Goal: Task Accomplishment & Management: Manage account settings

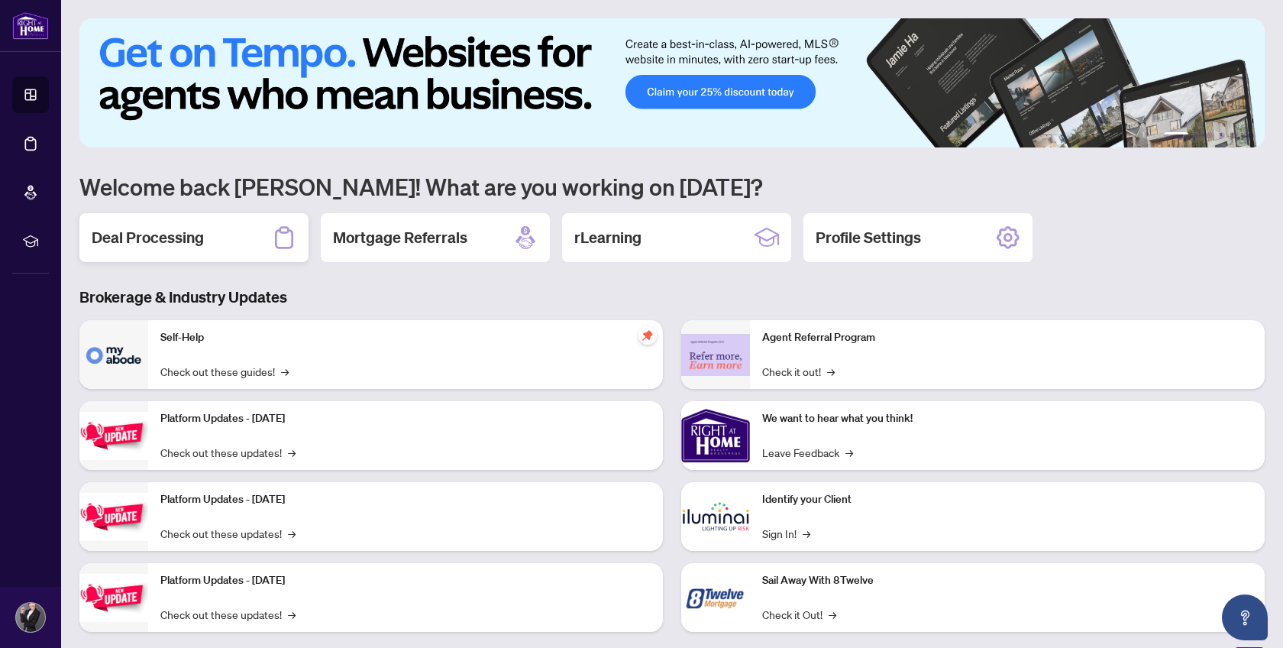
click at [150, 239] on h2 "Deal Processing" at bounding box center [148, 237] width 112 height 21
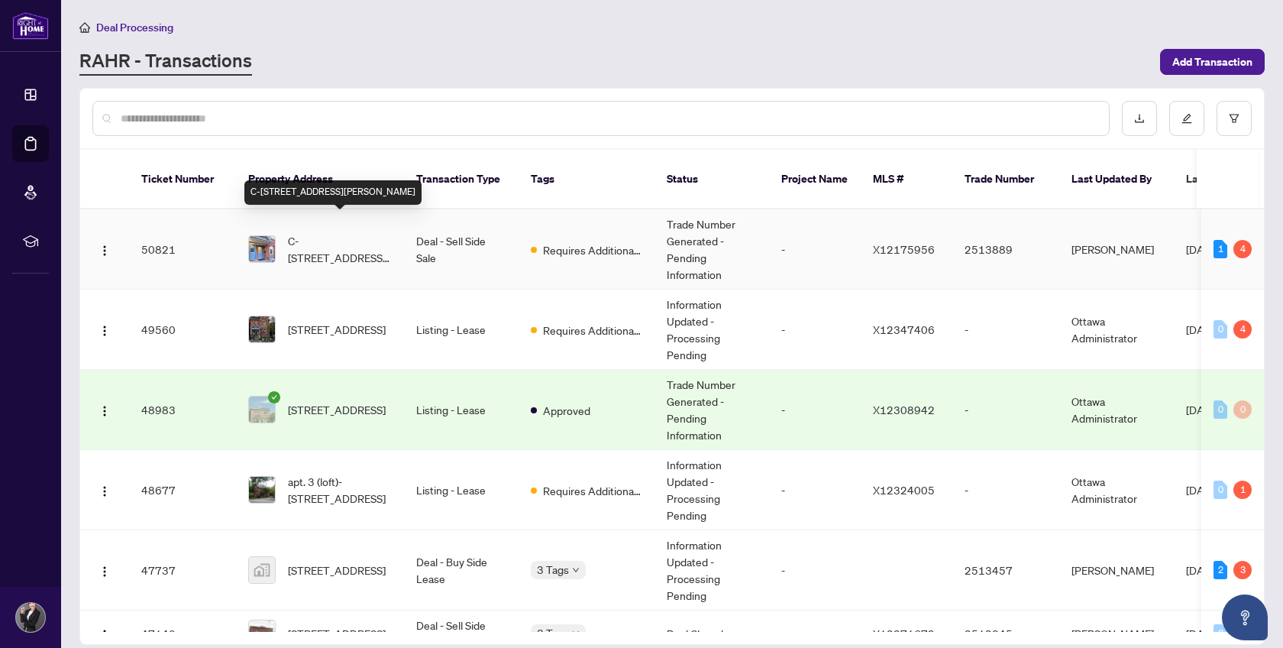
click at [325, 232] on span "C-[STREET_ADDRESS][PERSON_NAME]" at bounding box center [340, 249] width 104 height 34
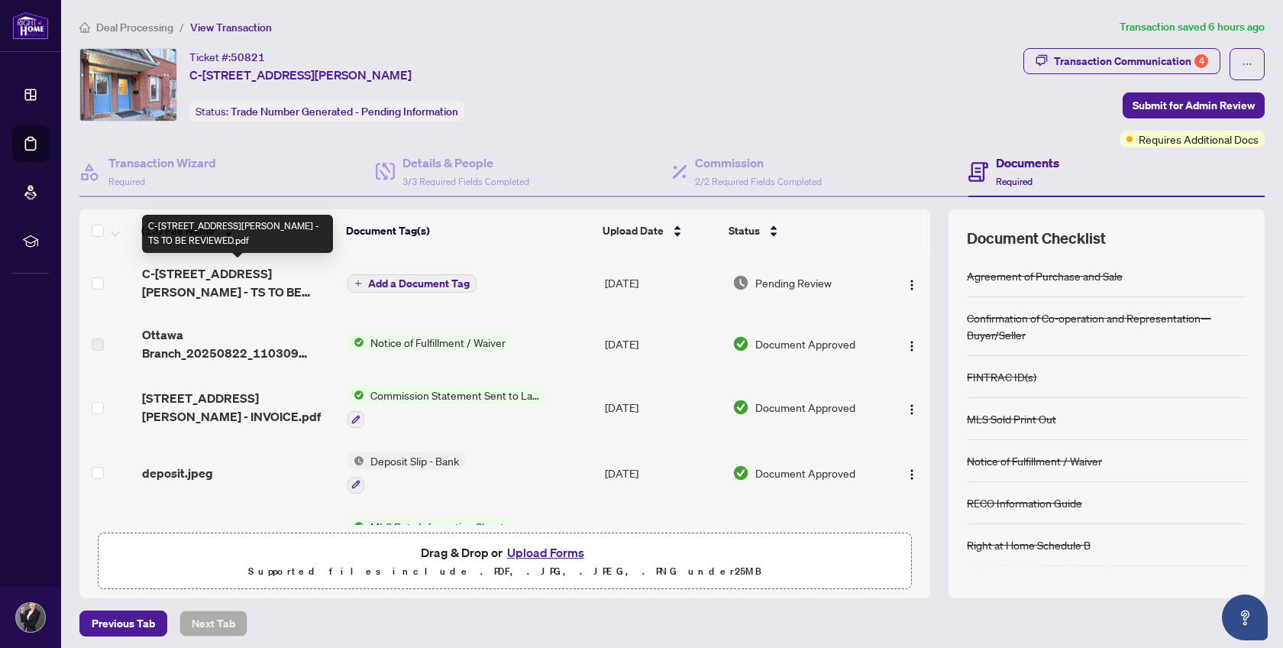
click at [292, 266] on span "C-[STREET_ADDRESS][PERSON_NAME] - TS TO BE REVIEWED.pdf" at bounding box center [239, 282] width 194 height 37
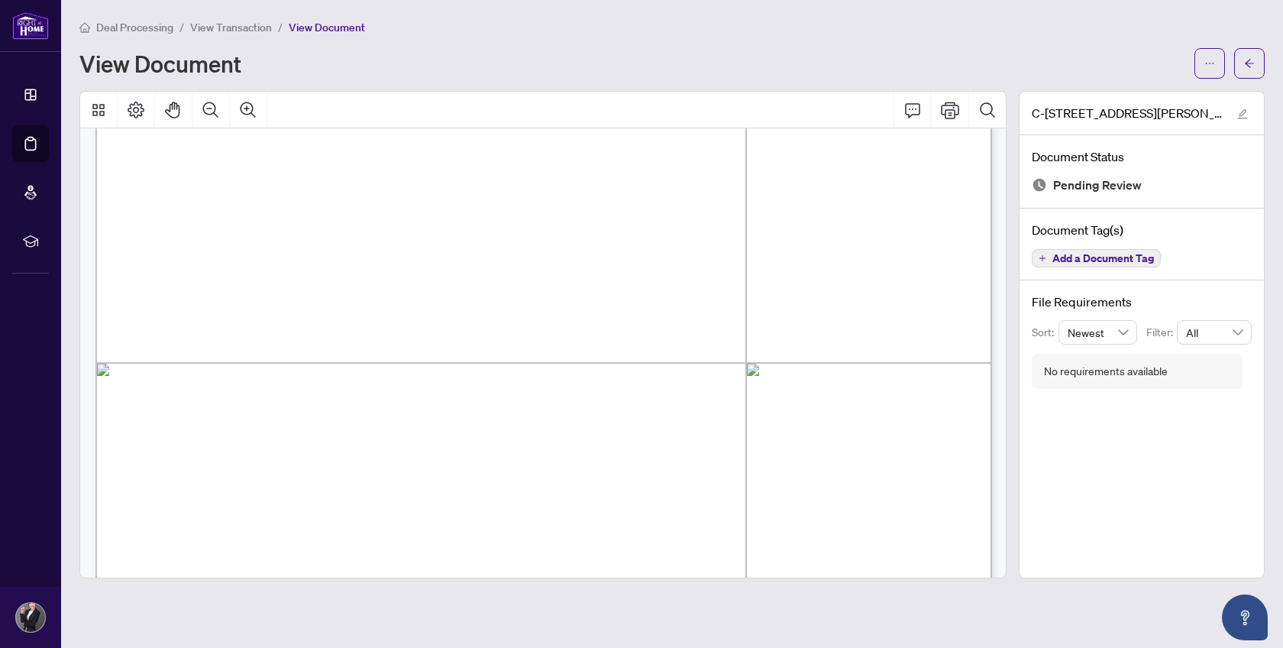
scroll to position [741, 0]
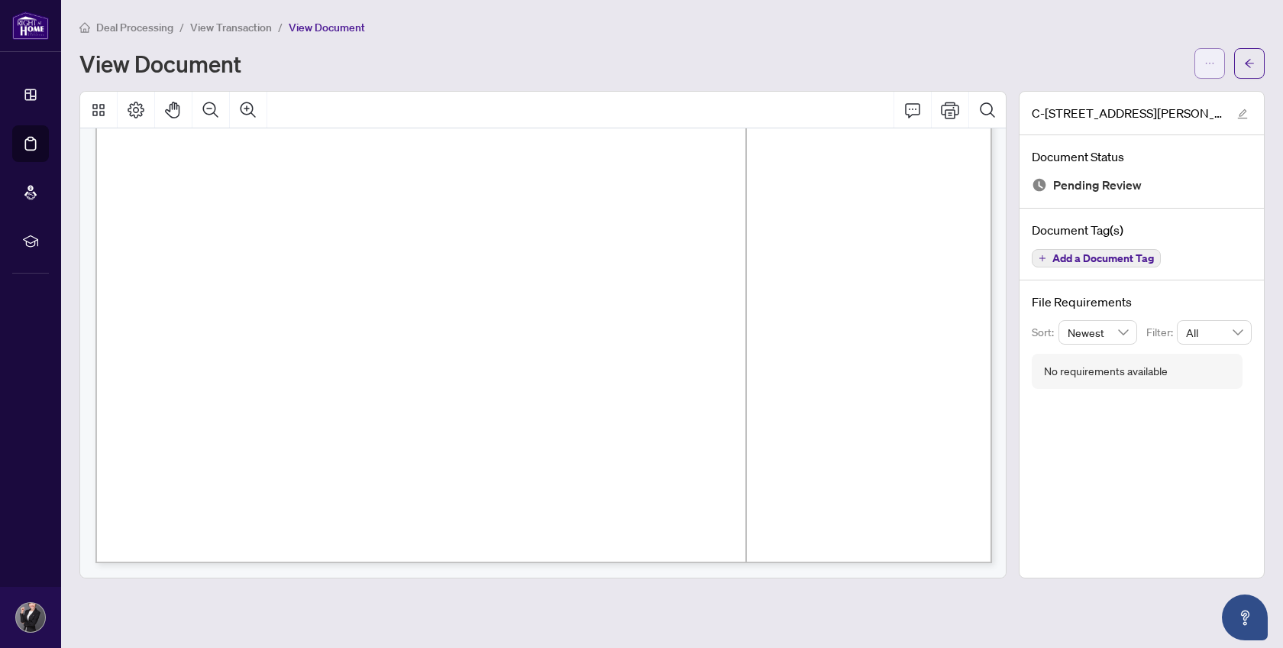
click at [1206, 72] on span "button" at bounding box center [1209, 63] width 11 height 24
click at [1149, 96] on span "Download" at bounding box center [1155, 96] width 116 height 17
click at [1247, 68] on span "button" at bounding box center [1249, 63] width 11 height 24
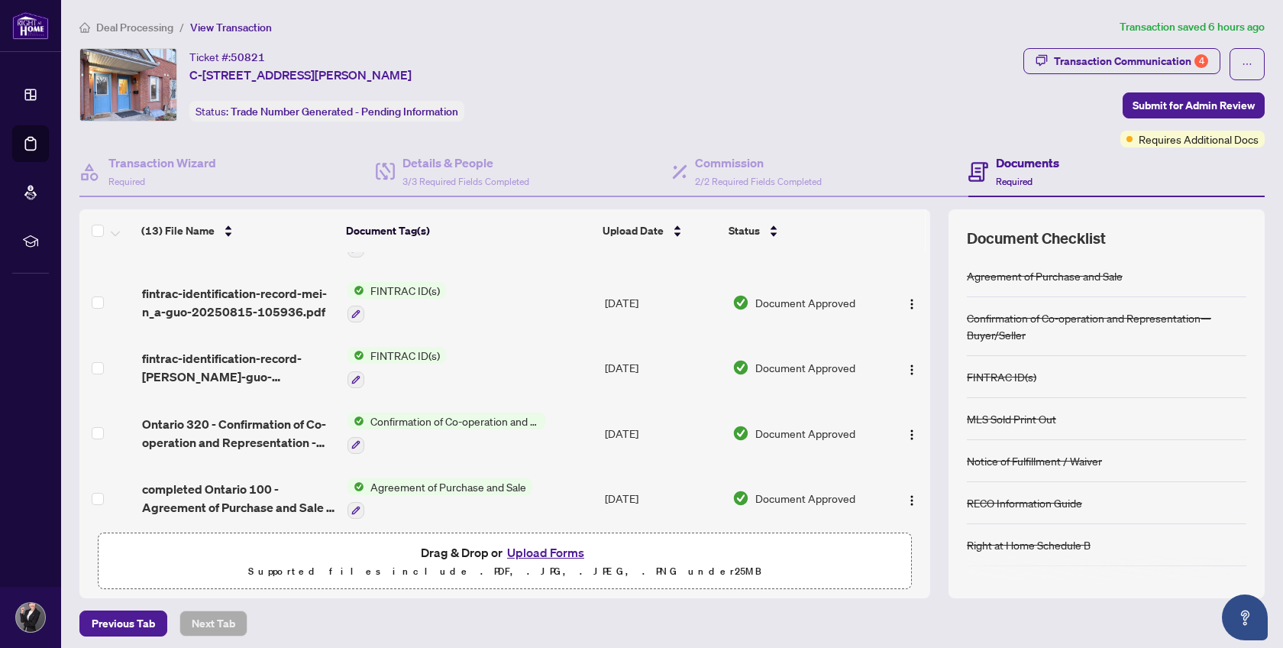
scroll to position [4, 0]
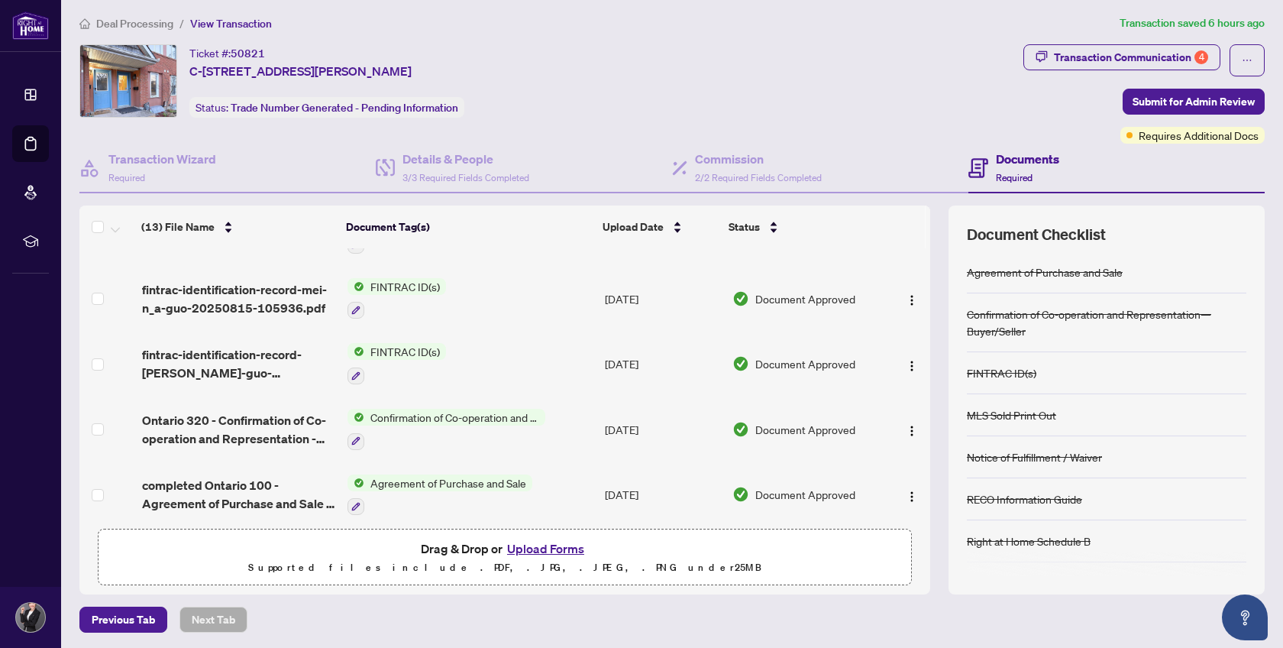
click at [554, 543] on button "Upload Forms" at bounding box center [545, 548] width 86 height 20
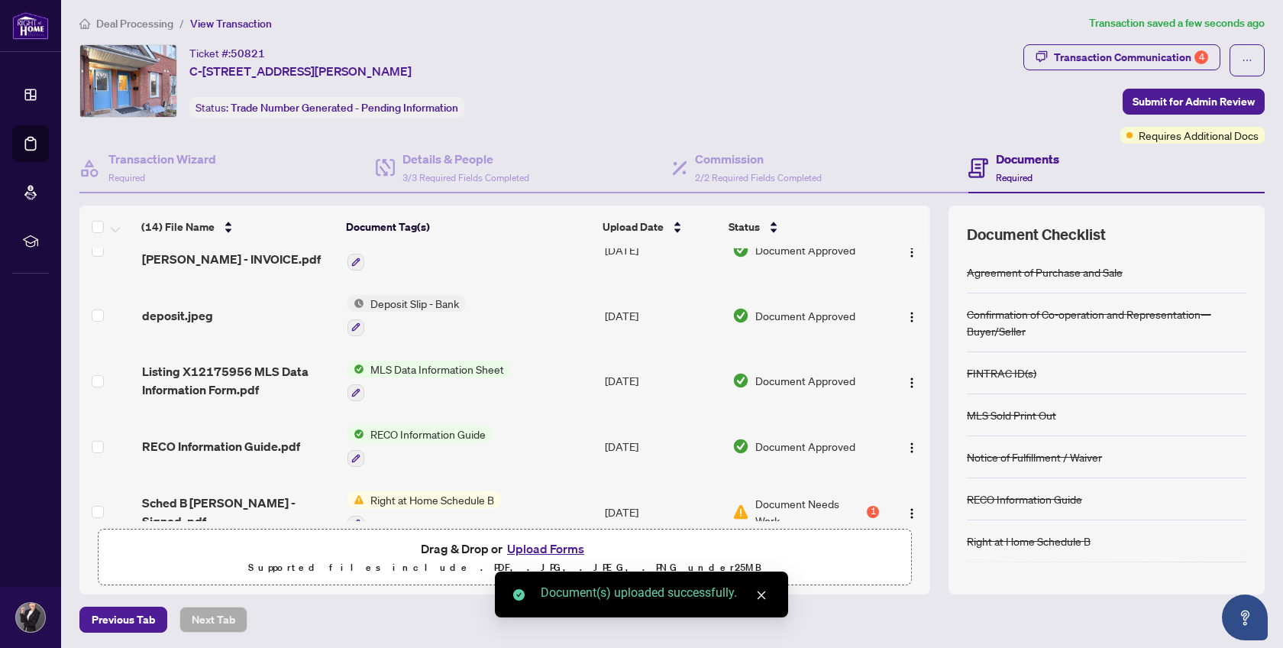
scroll to position [279, 0]
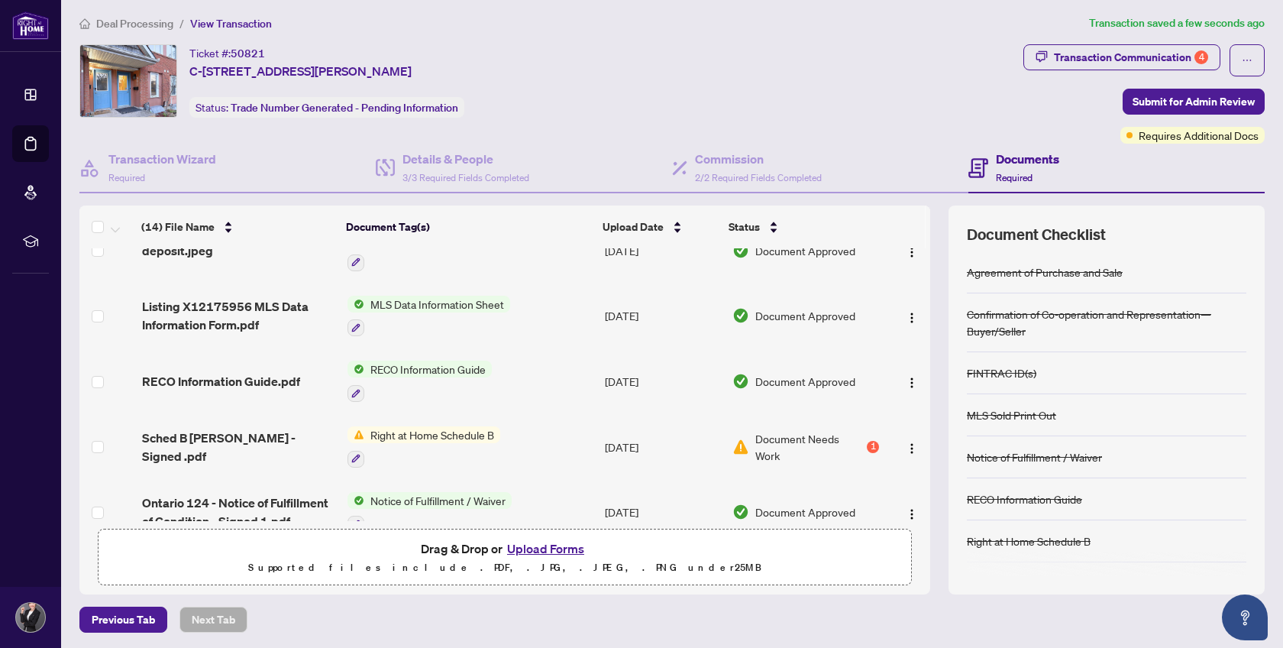
click at [800, 434] on span "Document Needs Work" at bounding box center [809, 447] width 108 height 34
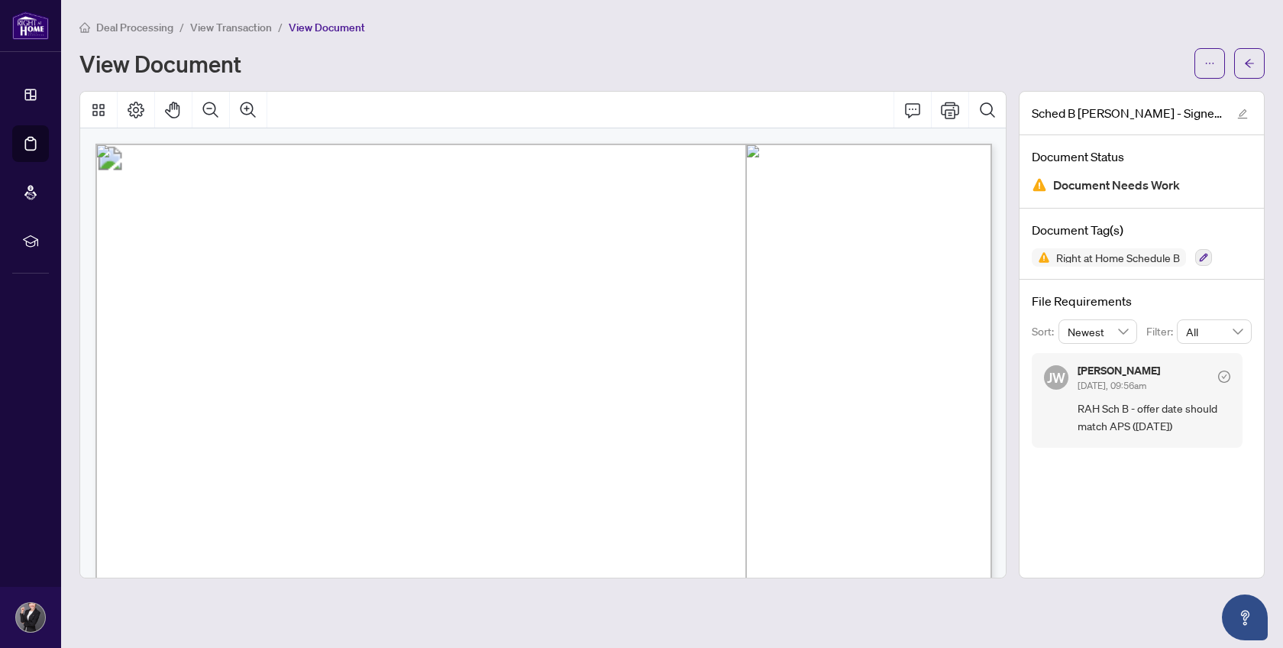
drag, startPoint x: 545, startPoint y: 433, endPoint x: 518, endPoint y: 433, distance: 27.5
click at [518, 433] on span "8th" at bounding box center [526, 435] width 16 height 13
click at [534, 429] on span "8th" at bounding box center [526, 435] width 16 height 13
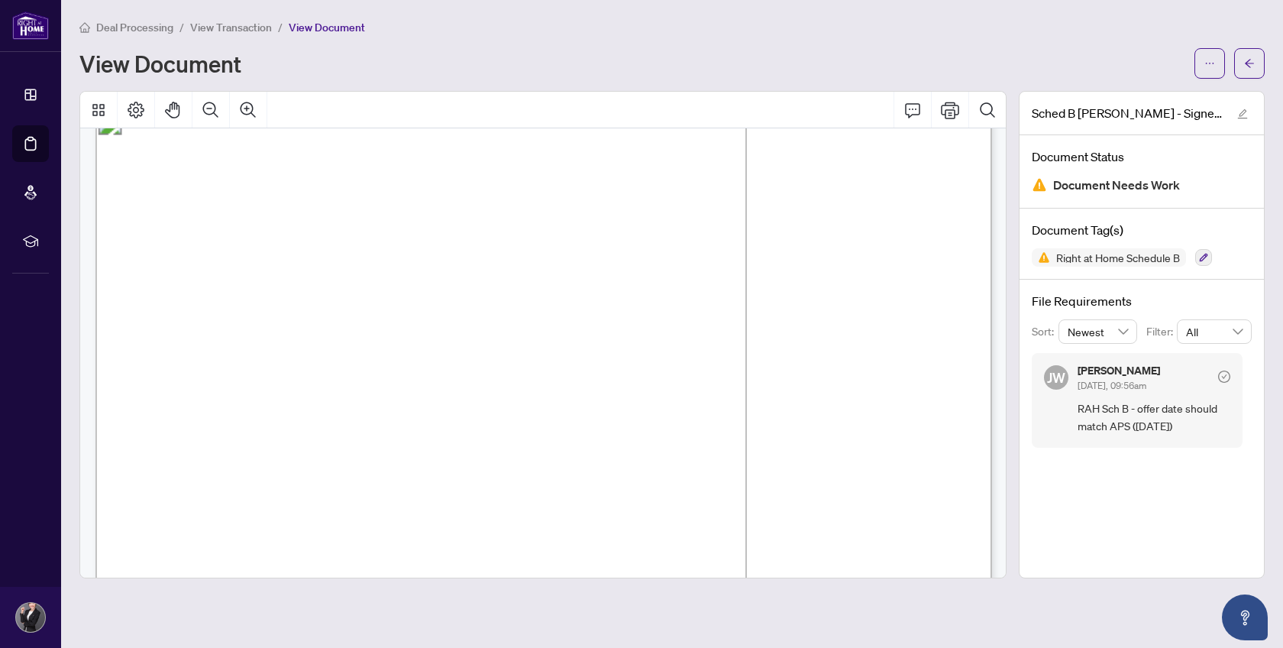
scroll to position [34, 0]
click at [1254, 66] on icon "arrow-left" at bounding box center [1249, 63] width 11 height 11
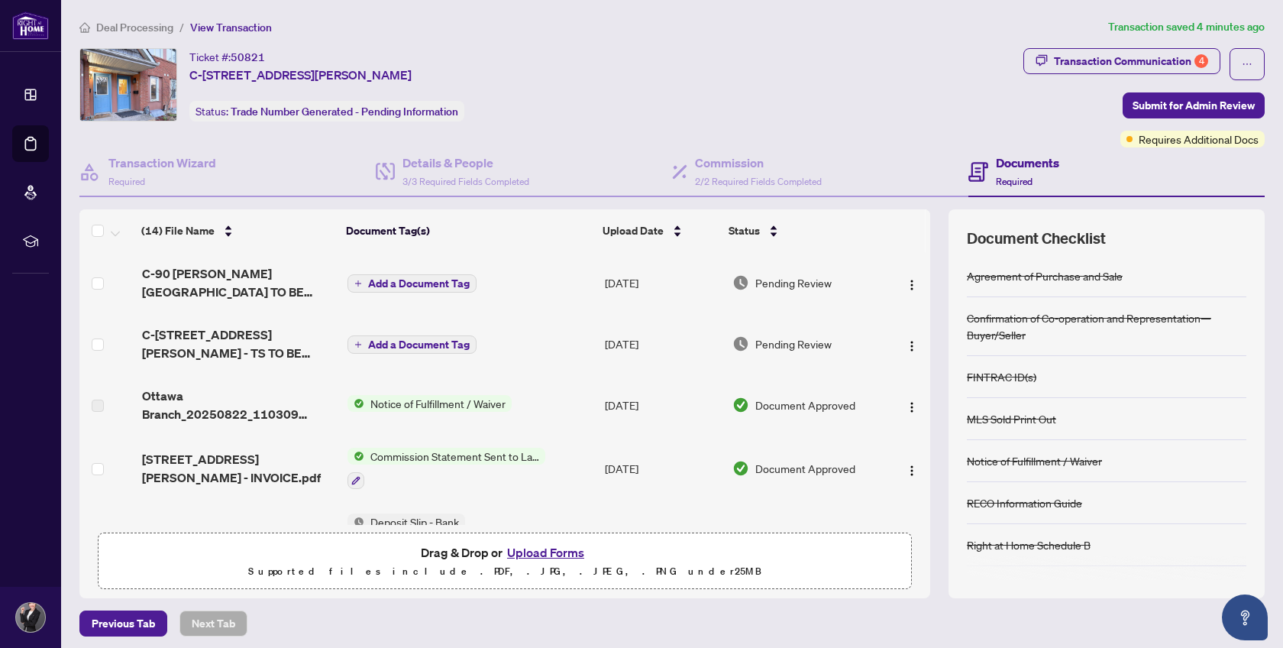
click at [528, 544] on button "Upload Forms" at bounding box center [545, 552] width 86 height 20
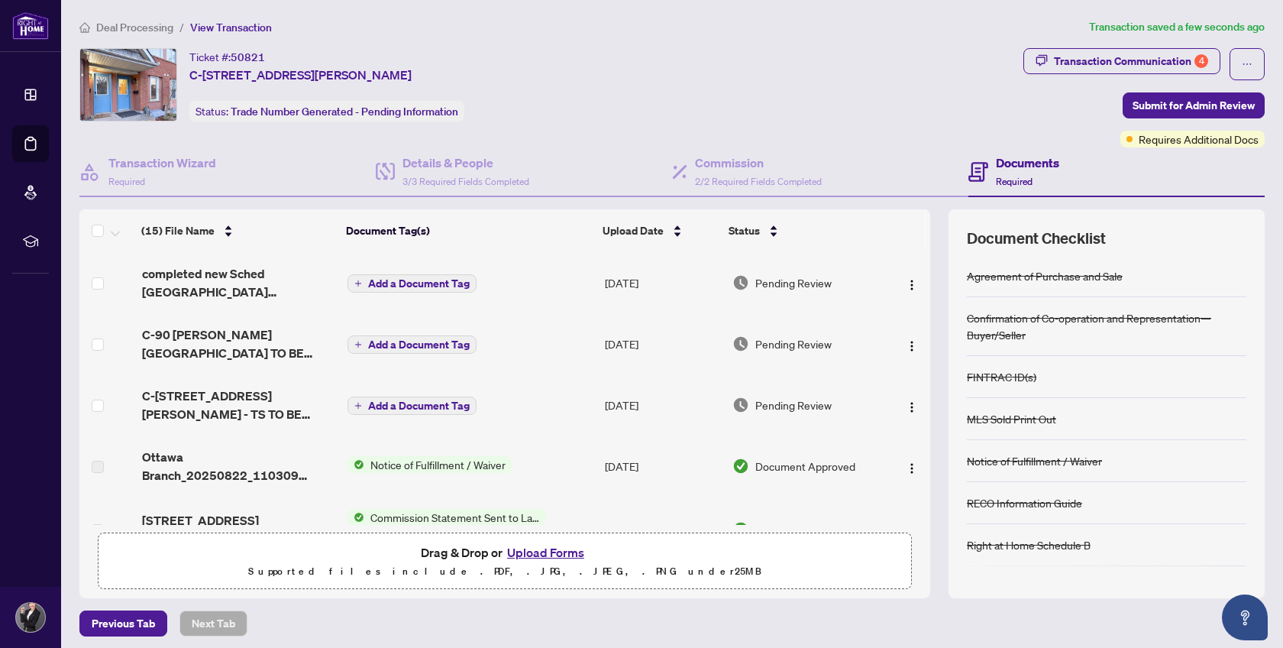
click at [426, 279] on span "Add a Document Tag" at bounding box center [419, 283] width 102 height 11
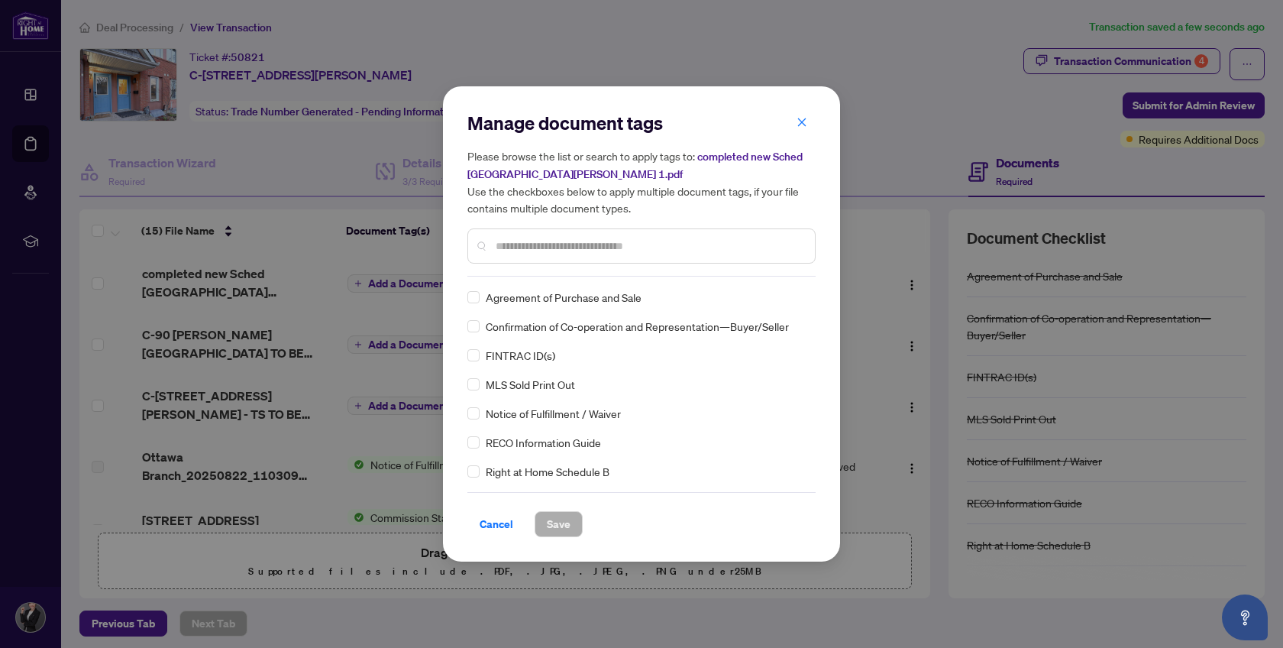
click at [518, 273] on div "Manage document tags Please browse the list or search to apply tags to: complet…" at bounding box center [641, 194] width 348 height 166
click at [531, 247] on input "text" at bounding box center [649, 245] width 307 height 17
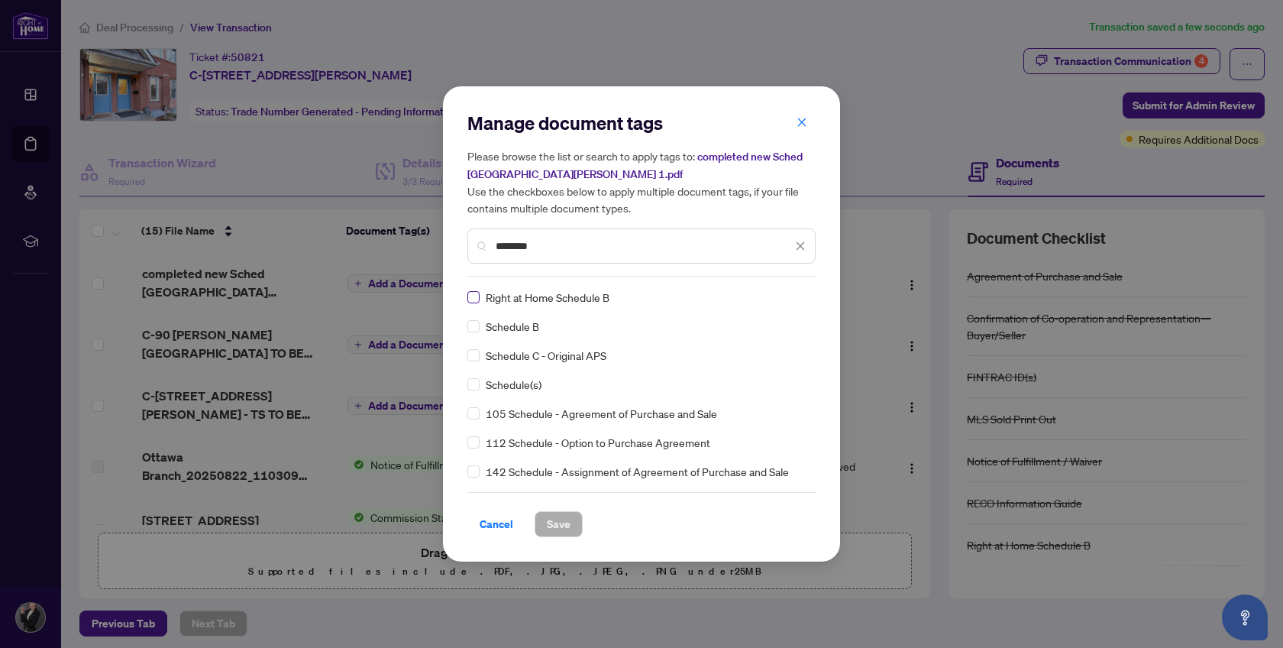
type input "********"
click at [553, 520] on span "Save" at bounding box center [559, 524] width 24 height 24
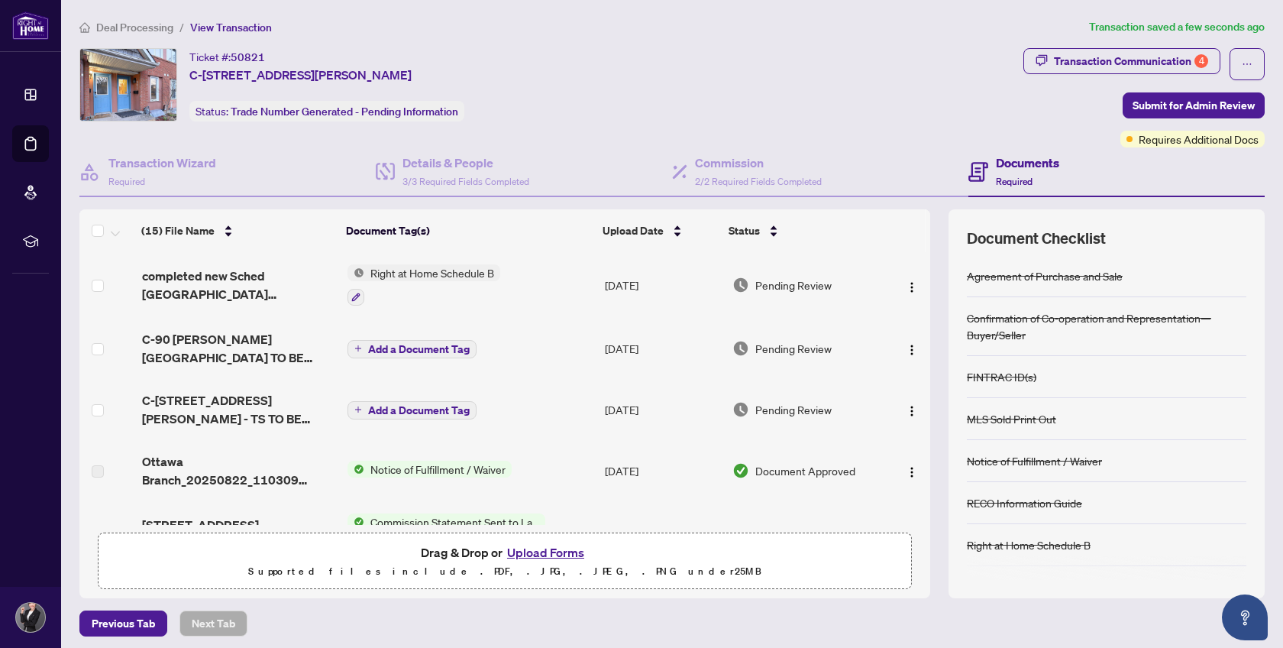
click at [425, 344] on span "Add a Document Tag" at bounding box center [419, 349] width 102 height 11
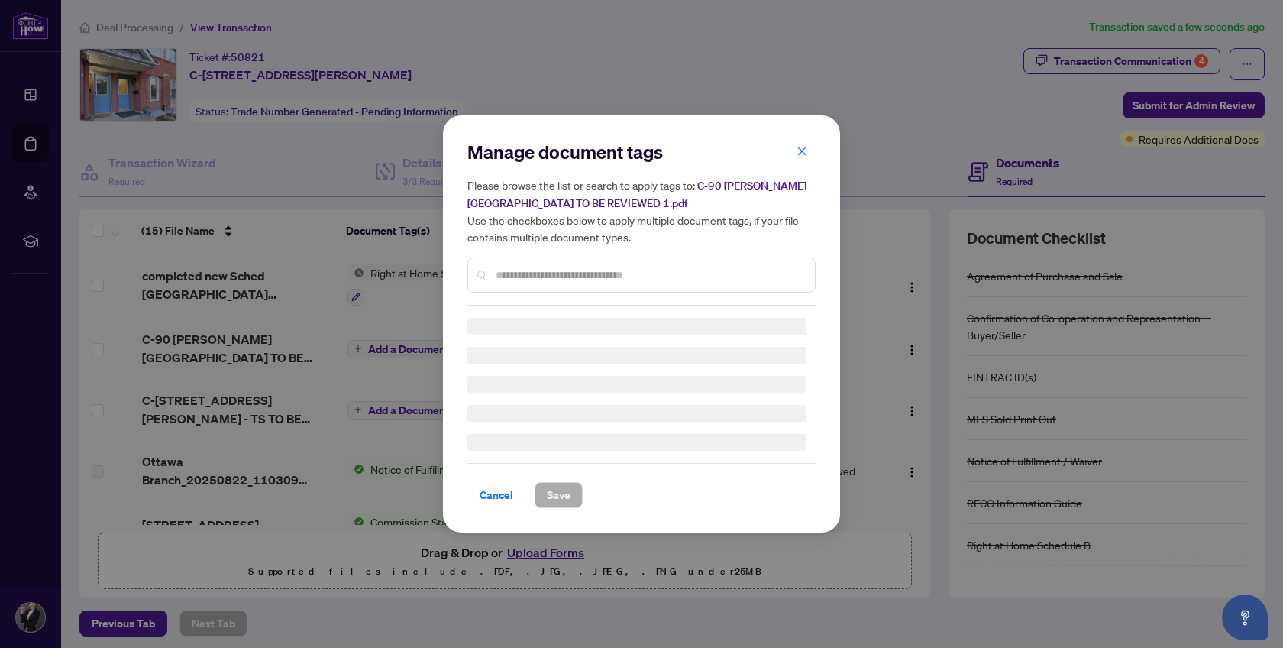
click at [542, 266] on div "Manage document tags Please browse the list or search to apply tags to: C-90 [P…" at bounding box center [641, 223] width 348 height 166
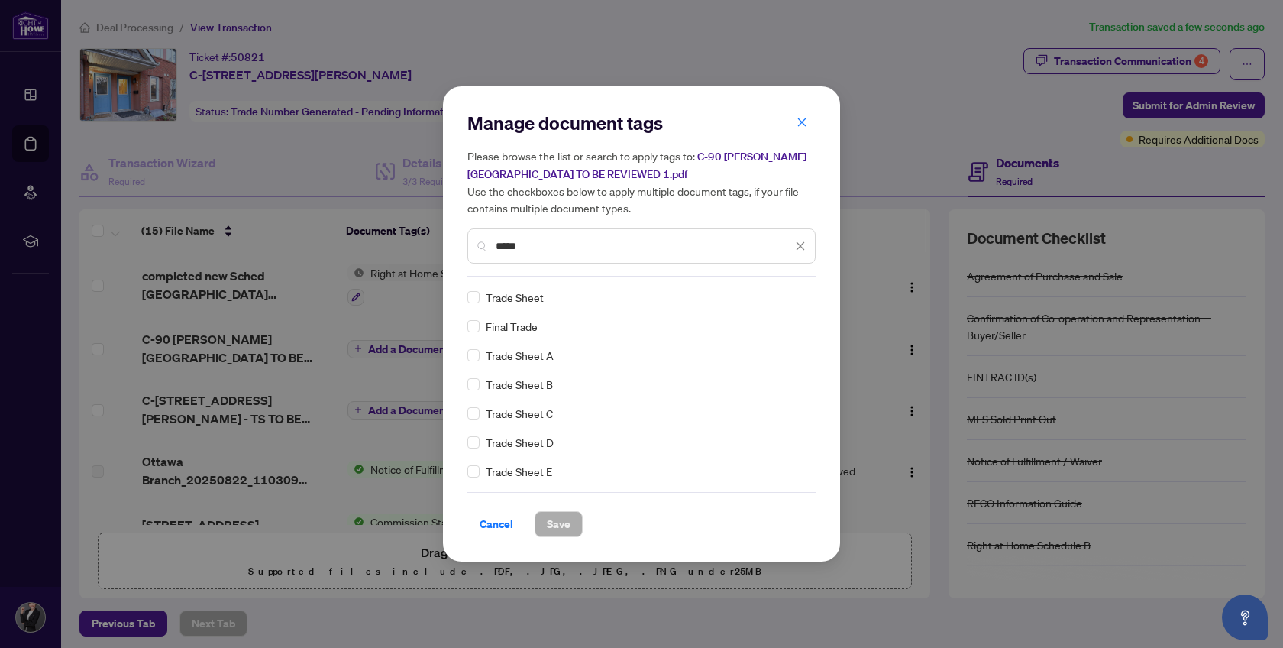
type input "*****"
click at [567, 518] on span "Save" at bounding box center [559, 524] width 24 height 24
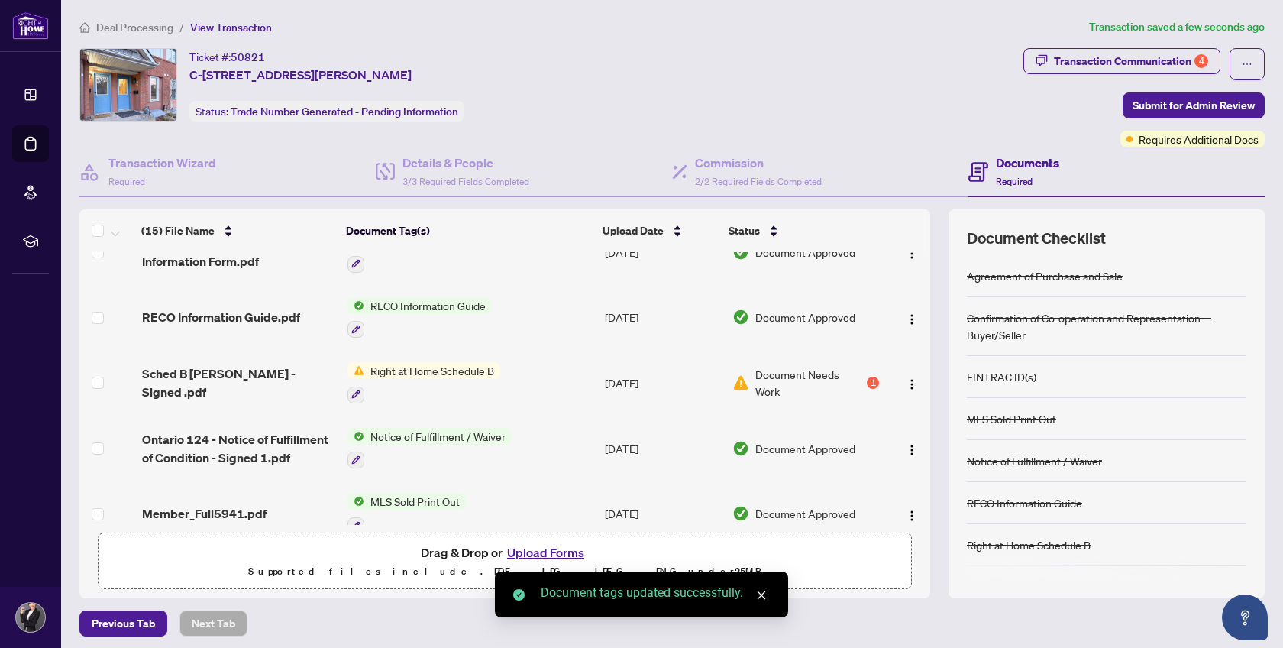
scroll to position [692, 0]
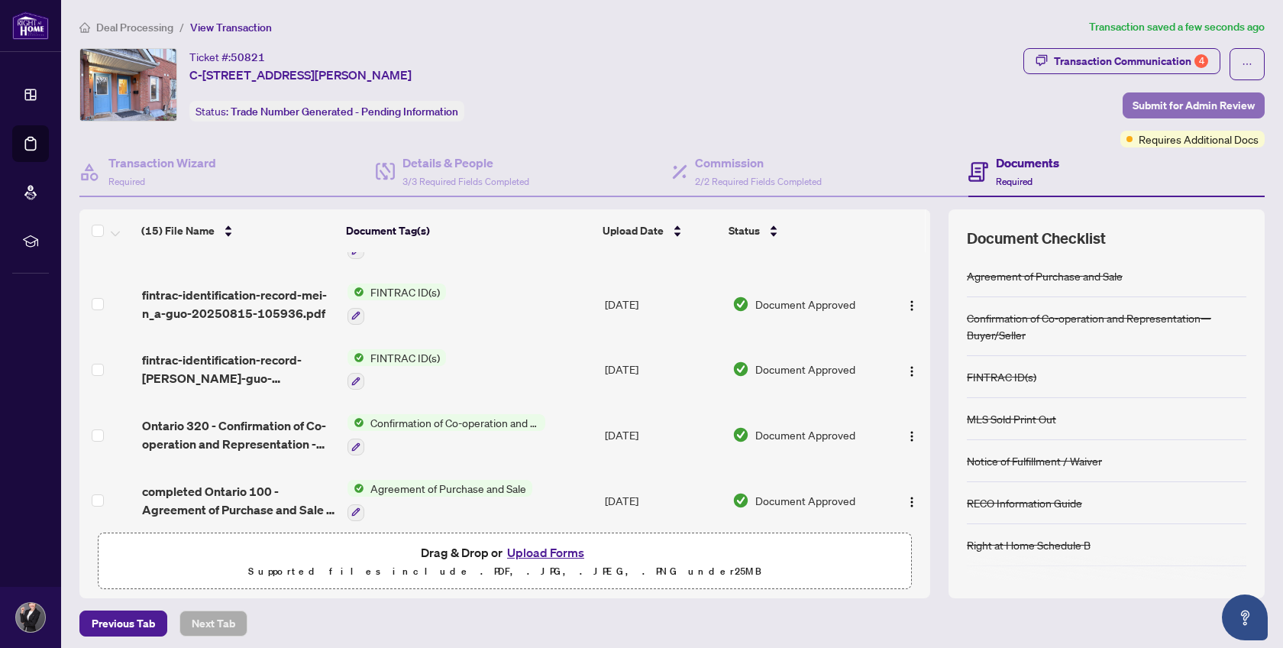
click at [1174, 105] on span "Submit for Admin Review" at bounding box center [1193, 105] width 122 height 24
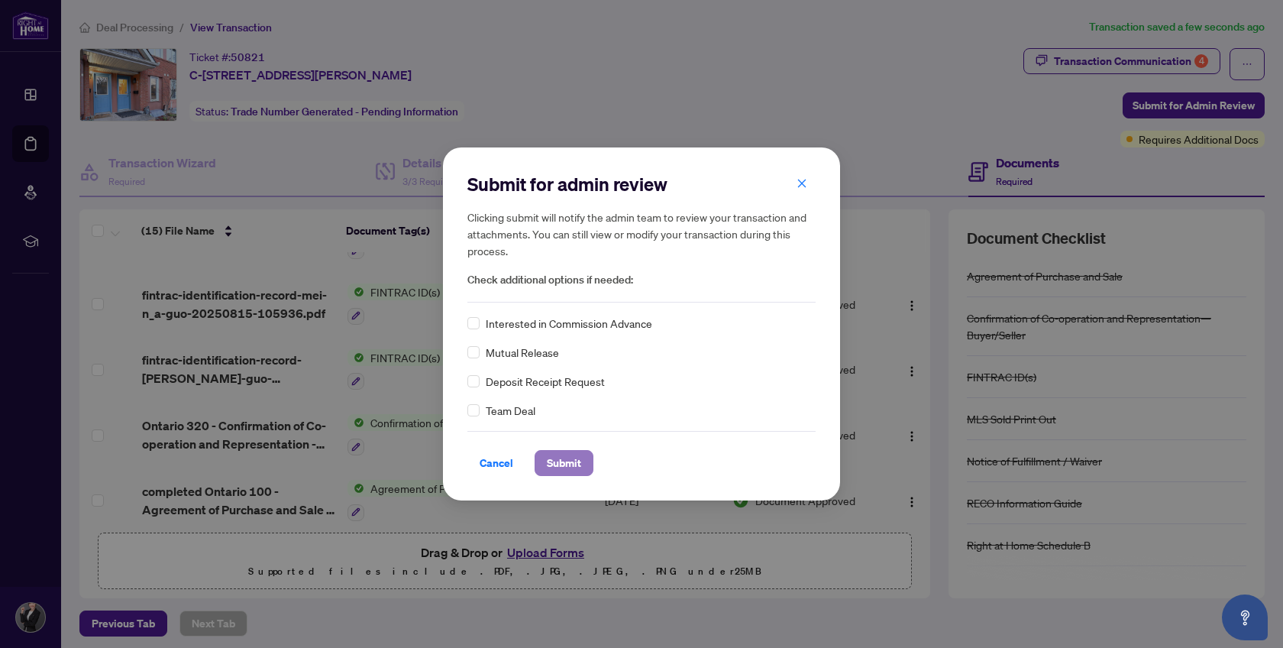
click at [565, 458] on span "Submit" at bounding box center [564, 463] width 34 height 24
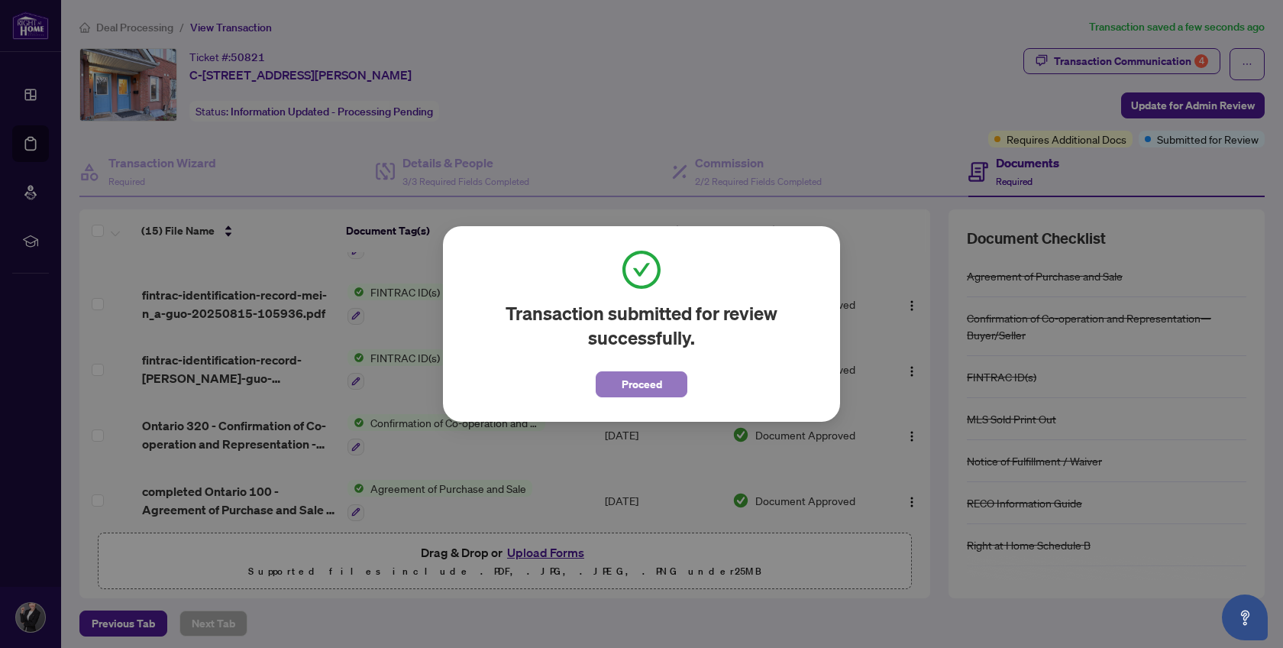
click at [659, 383] on span "Proceed" at bounding box center [642, 384] width 40 height 24
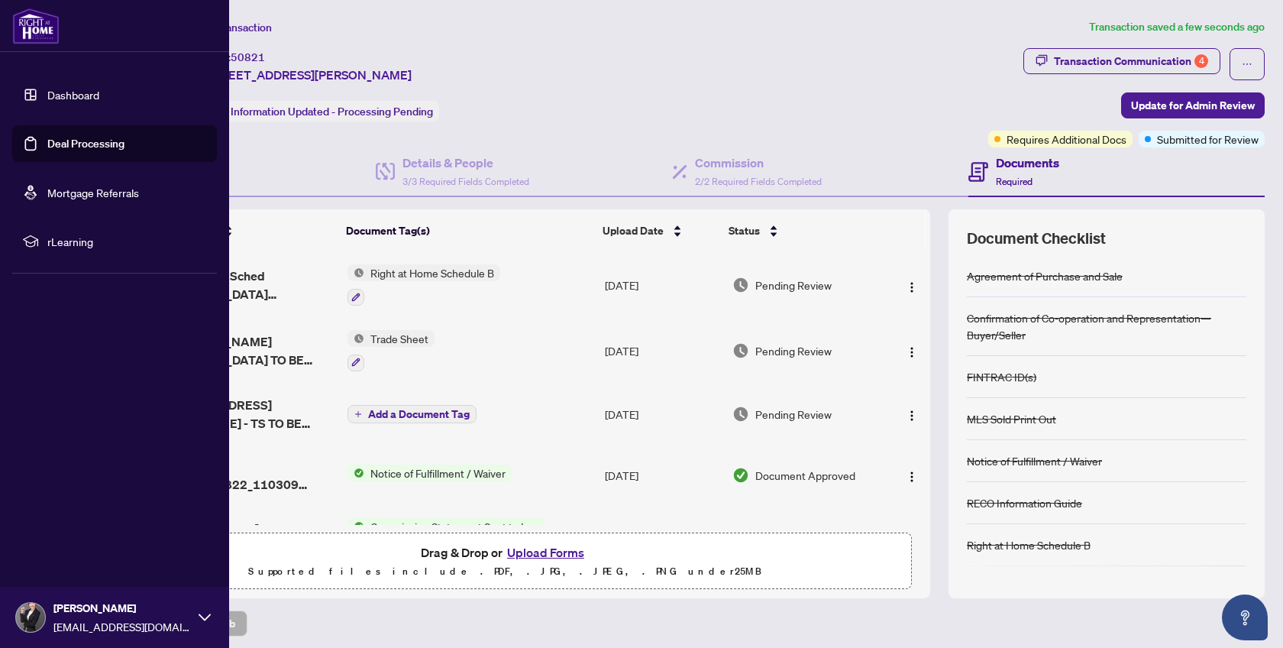
click at [76, 144] on link "Deal Processing" at bounding box center [85, 144] width 77 height 14
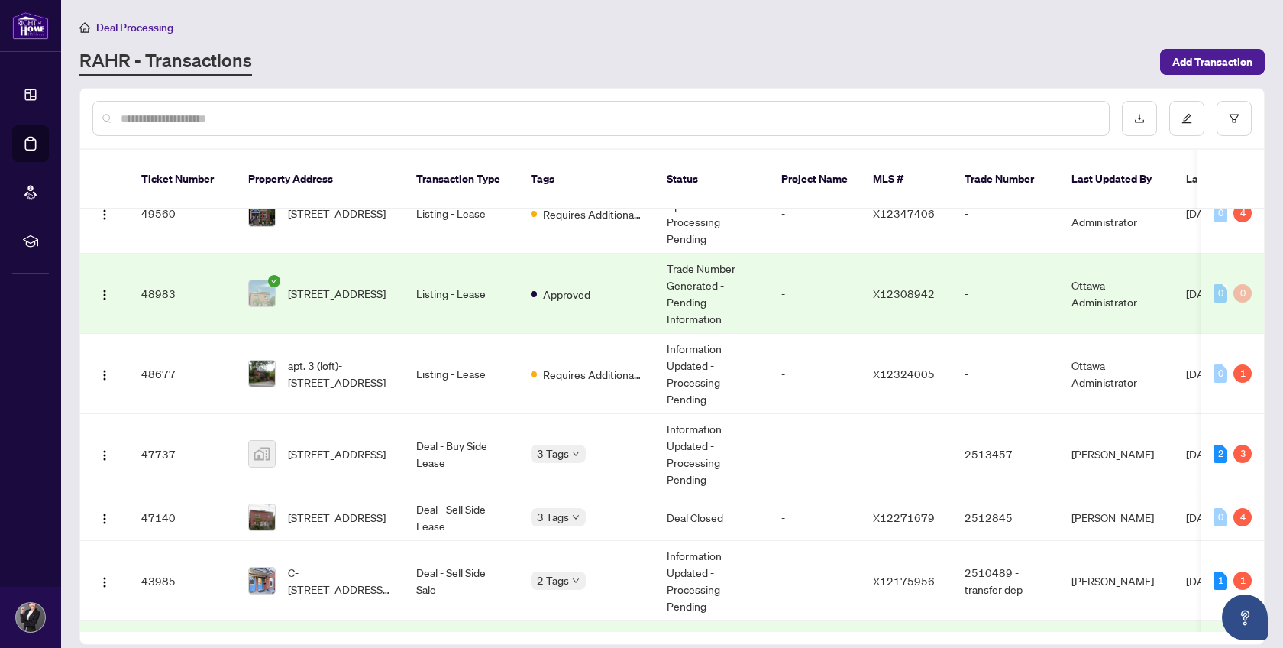
scroll to position [121, 0]
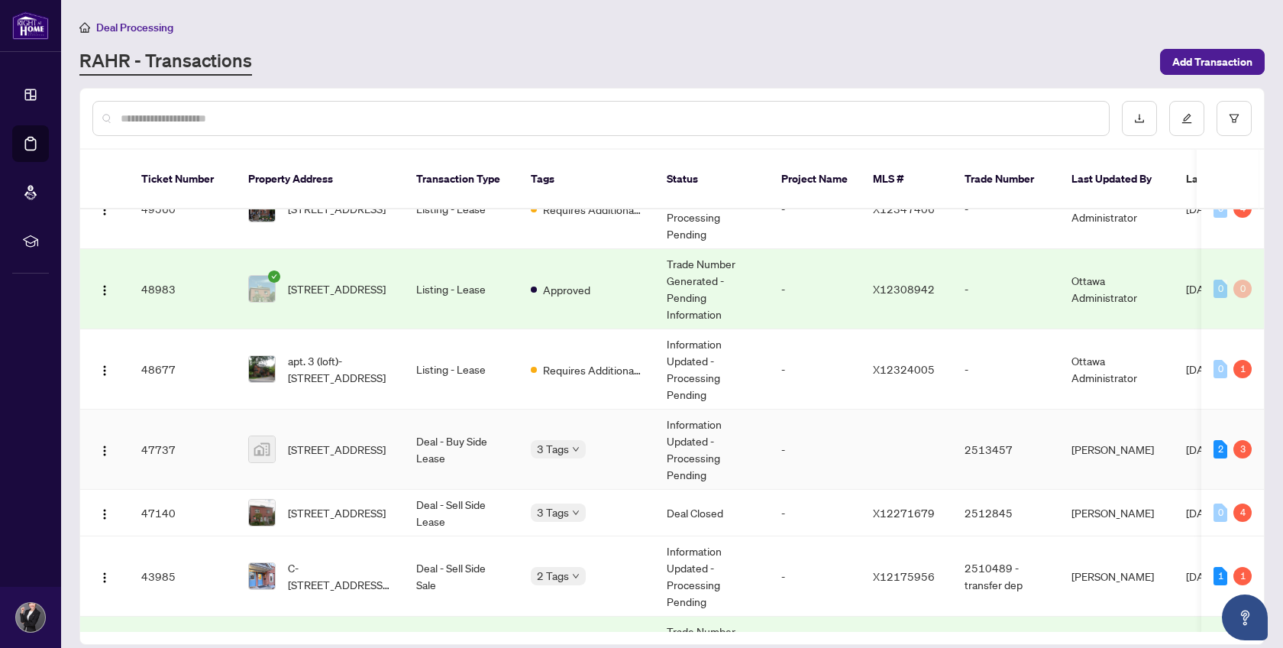
click at [674, 414] on td "Information Updated - Processing Pending" at bounding box center [711, 449] width 115 height 80
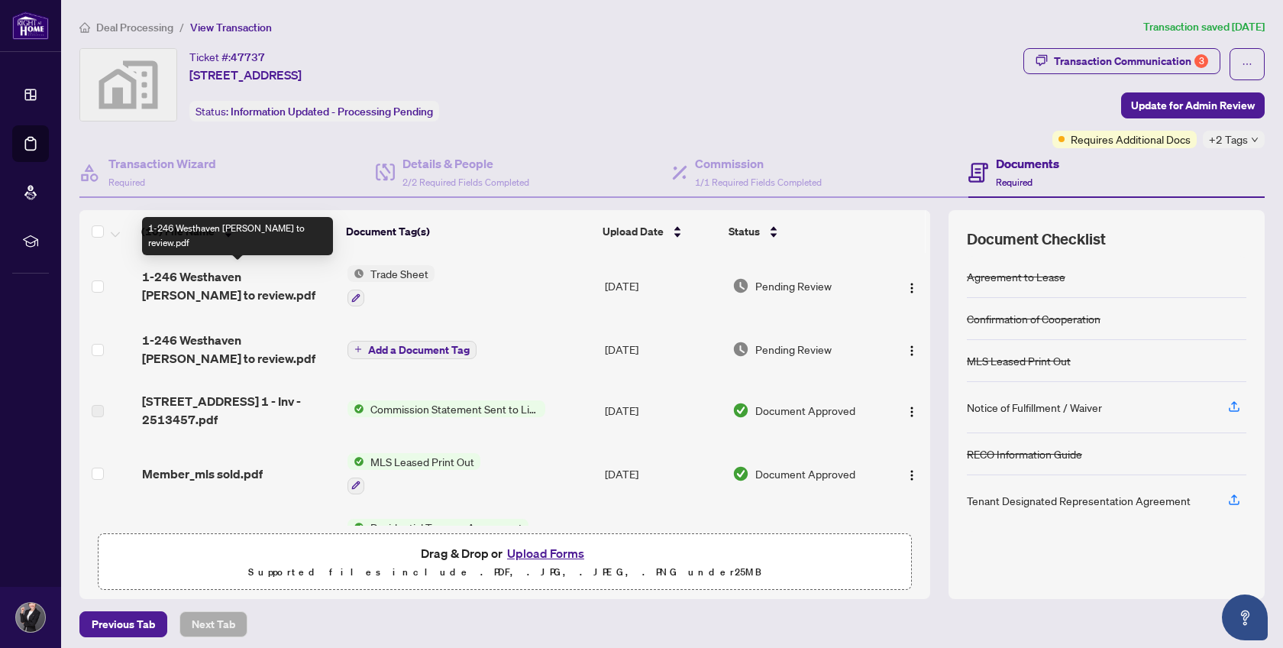
click at [293, 279] on span "1-246 Westhaven [PERSON_NAME] to review.pdf" at bounding box center [239, 285] width 194 height 37
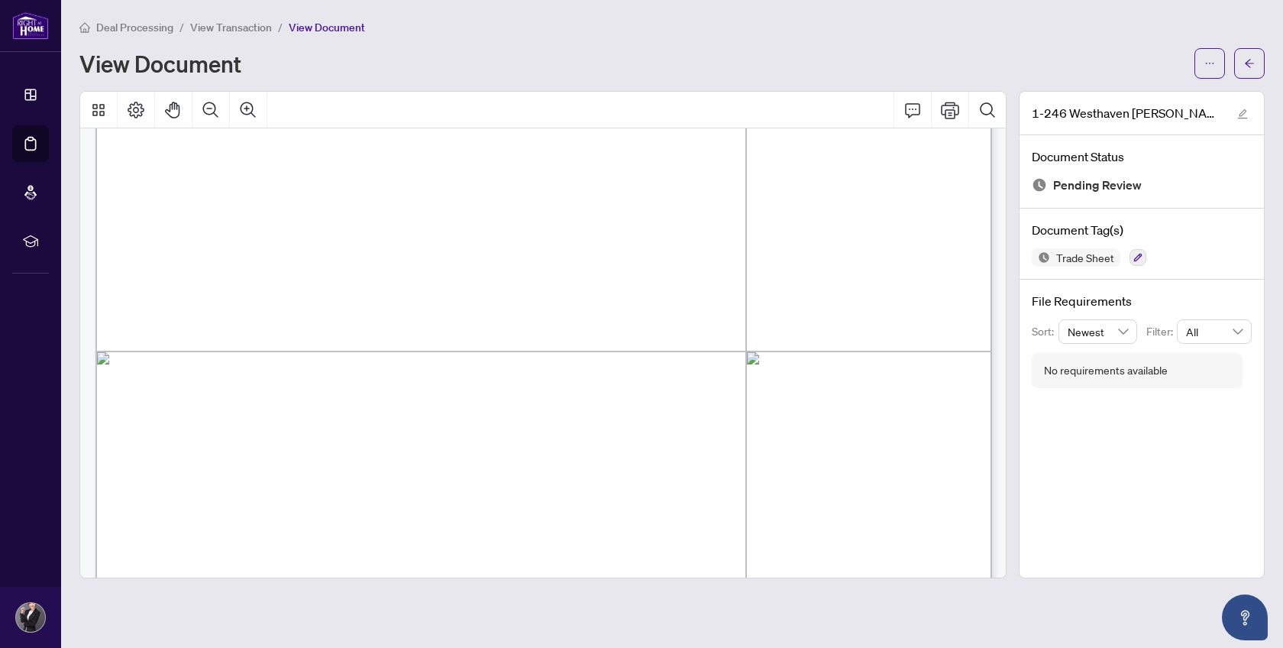
scroll to position [438, 0]
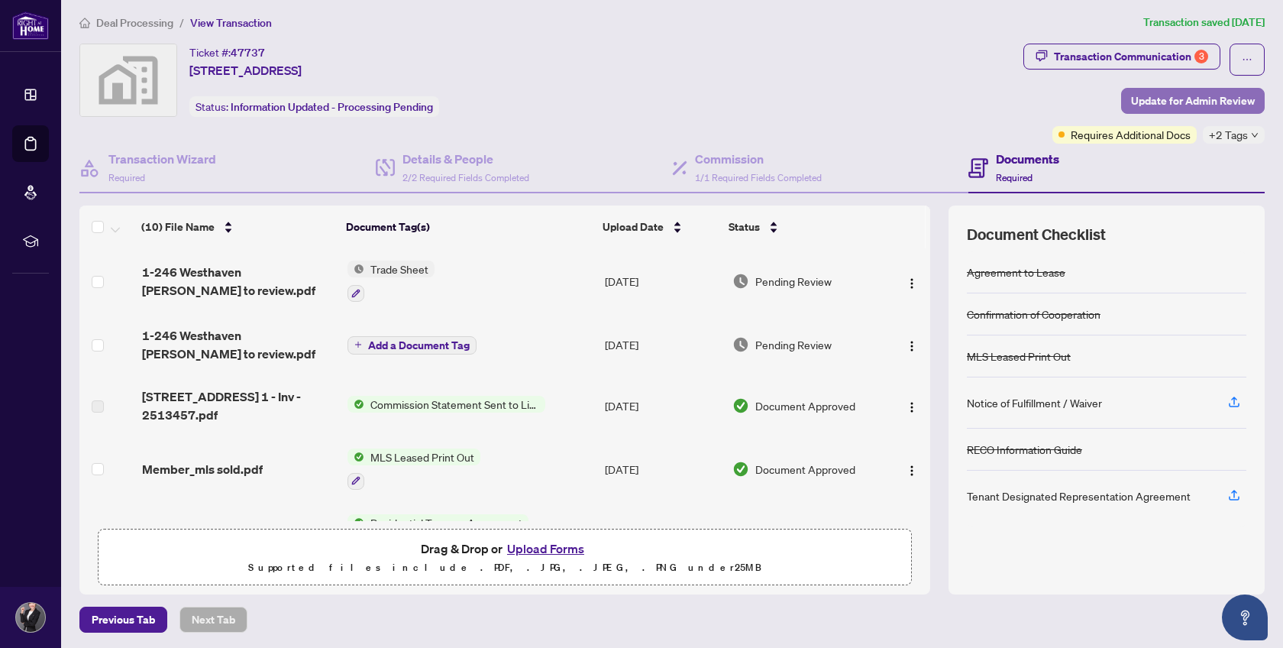
click at [1198, 95] on span "Update for Admin Review" at bounding box center [1193, 101] width 124 height 24
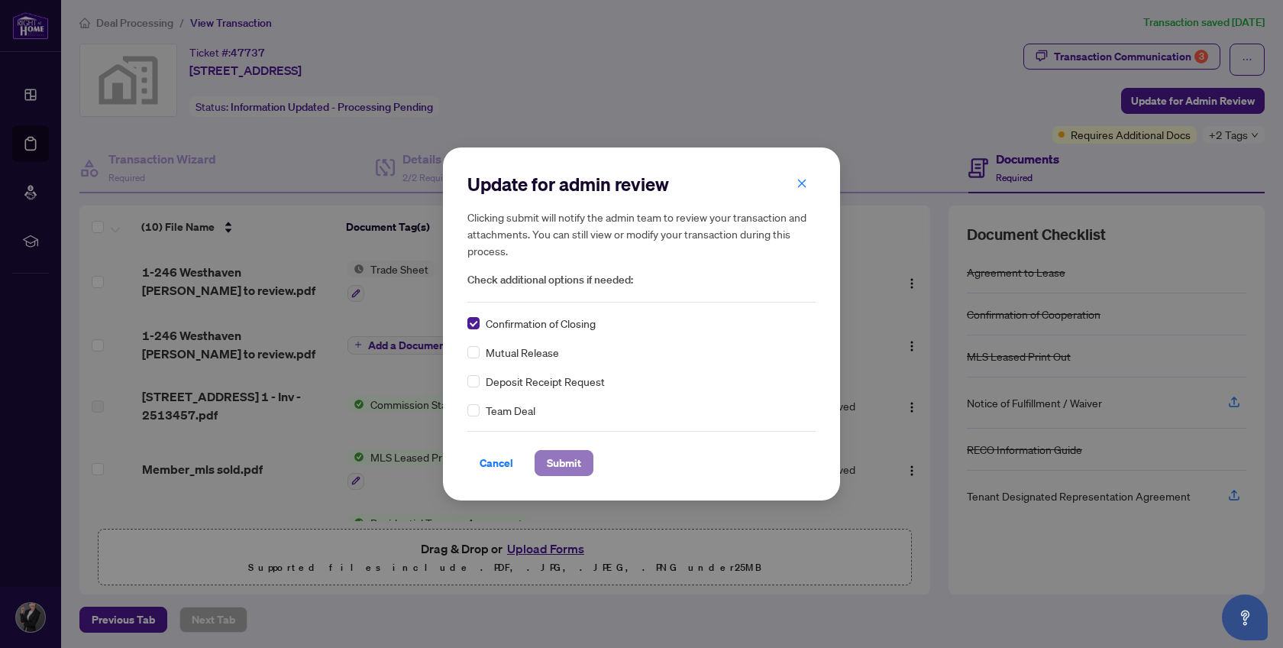
click at [580, 464] on button "Submit" at bounding box center [564, 463] width 59 height 26
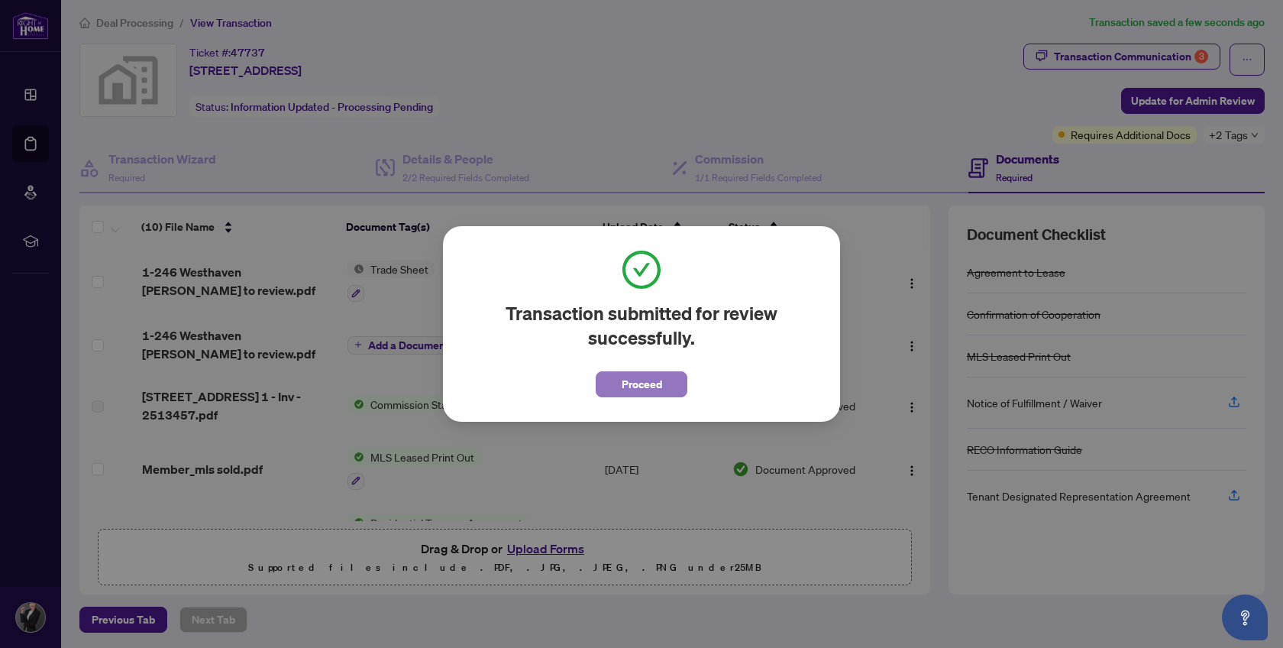
click at [615, 383] on button "Proceed" at bounding box center [642, 384] width 92 height 26
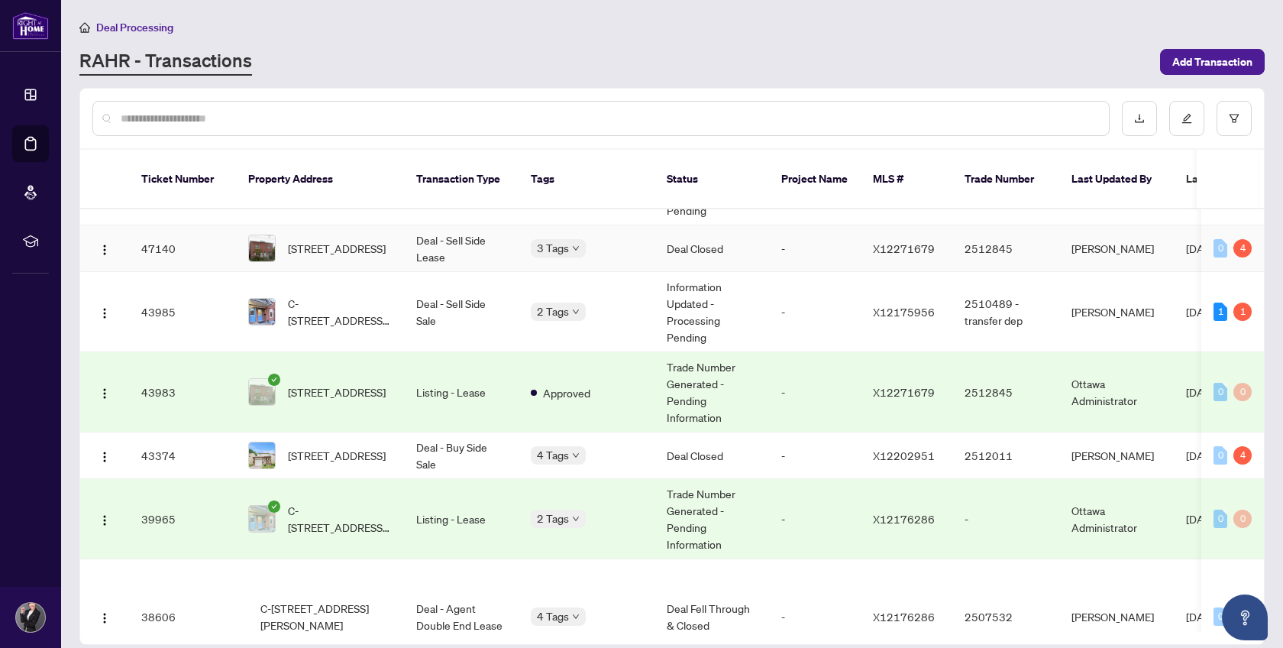
scroll to position [395, 0]
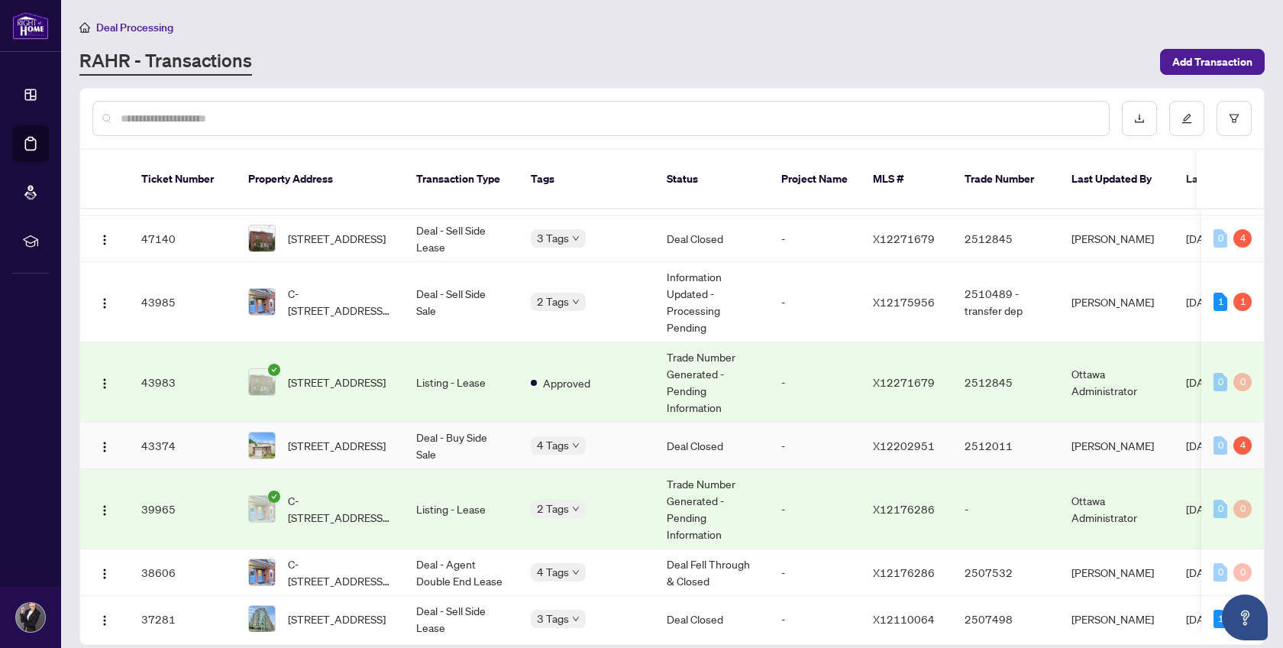
click at [422, 422] on td "Deal - Buy Side Sale" at bounding box center [461, 445] width 115 height 47
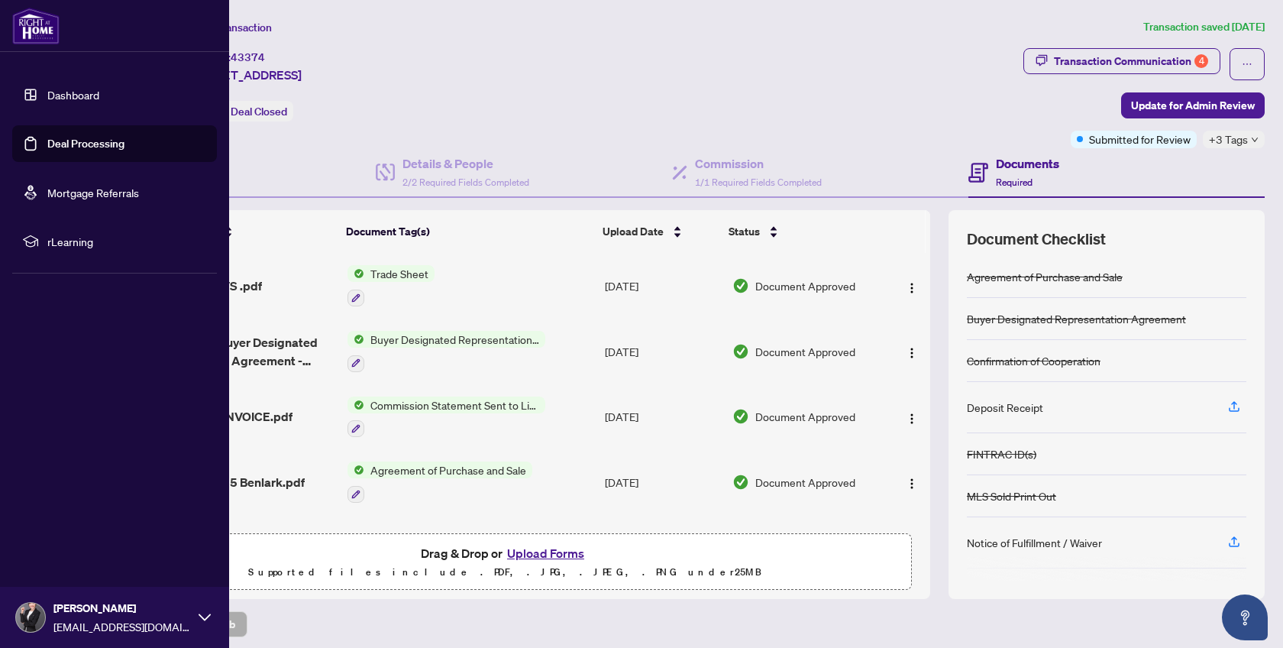
click at [61, 88] on link "Dashboard" at bounding box center [73, 95] width 52 height 14
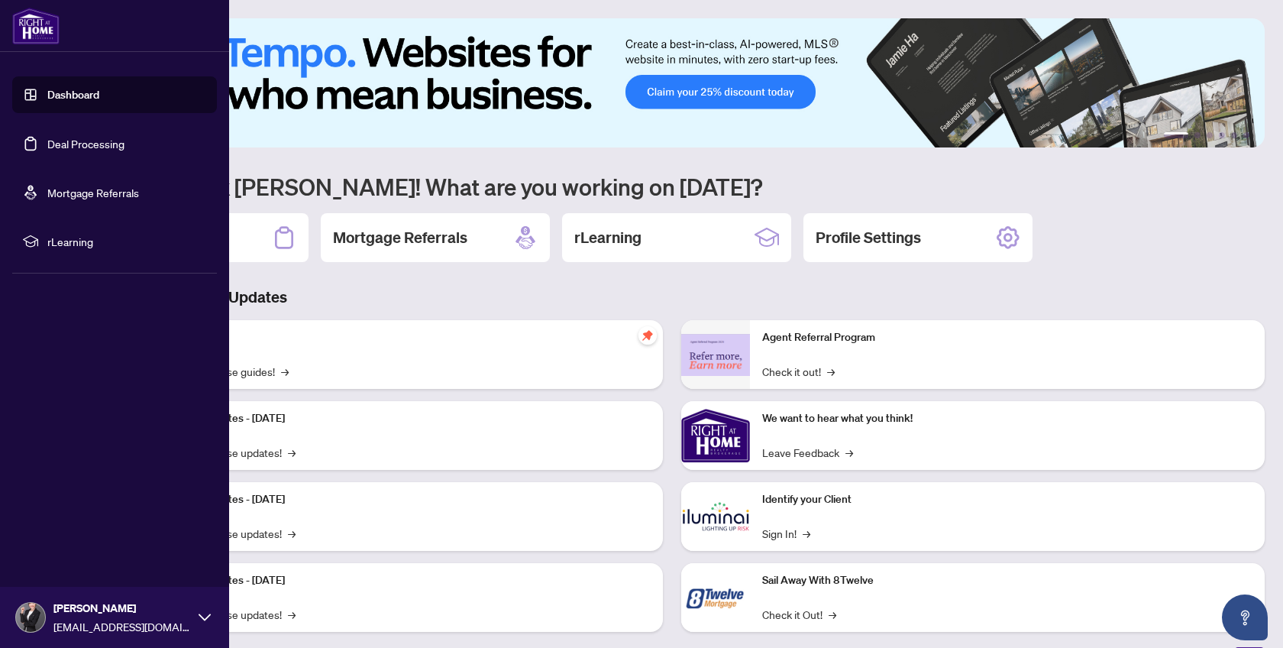
click at [79, 144] on link "Deal Processing" at bounding box center [85, 144] width 77 height 14
